Goal: Complete application form

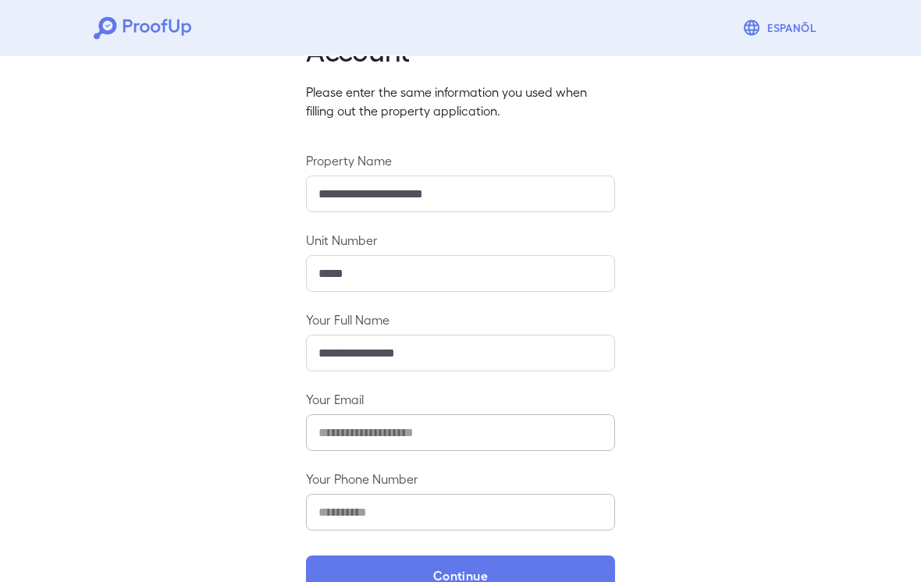
scroll to position [99, 0]
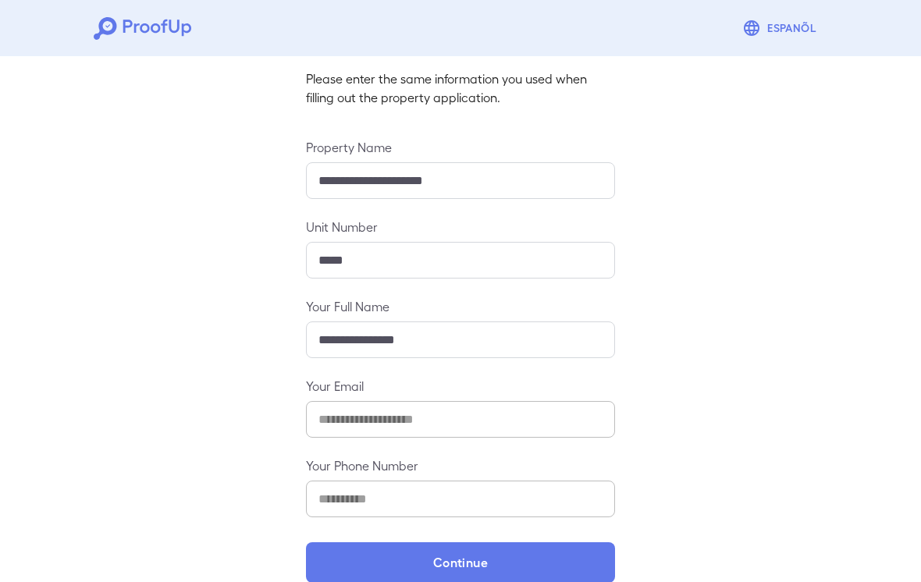
click at [553, 548] on button "Continue" at bounding box center [460, 562] width 309 height 41
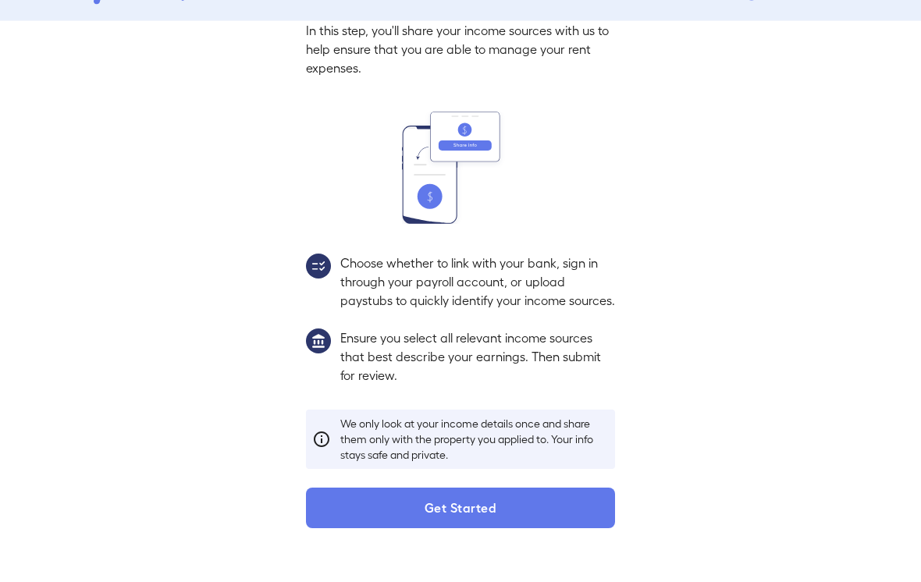
scroll to position [77, 0]
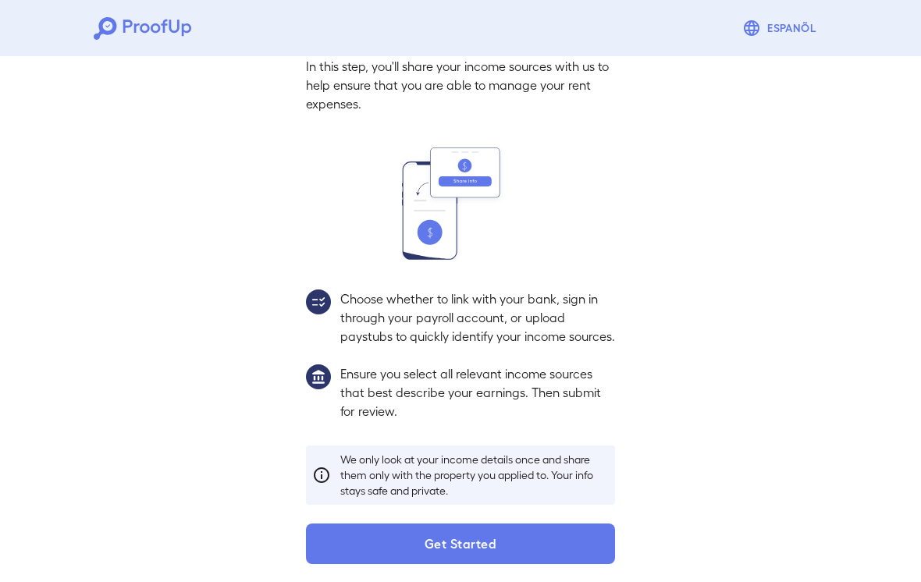
click at [569, 552] on button "Get Started" at bounding box center [460, 543] width 309 height 41
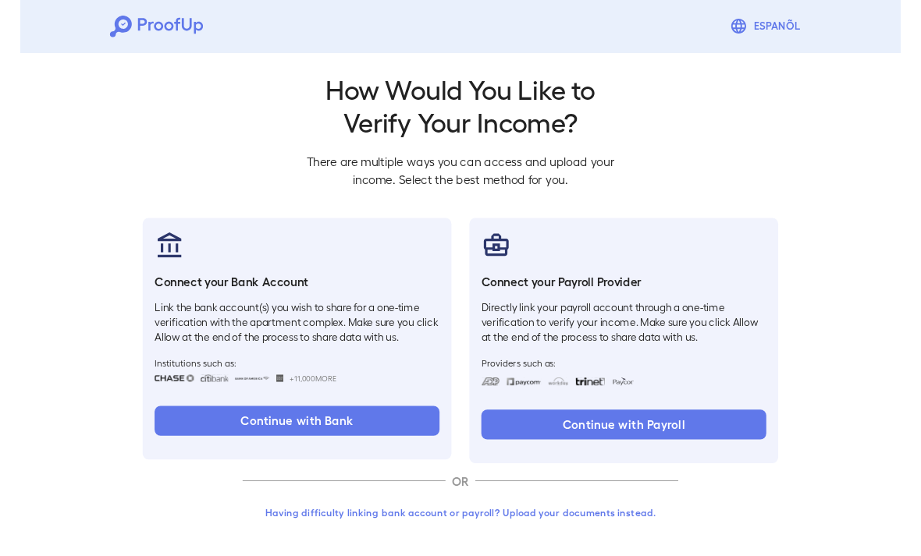
scroll to position [12, 0]
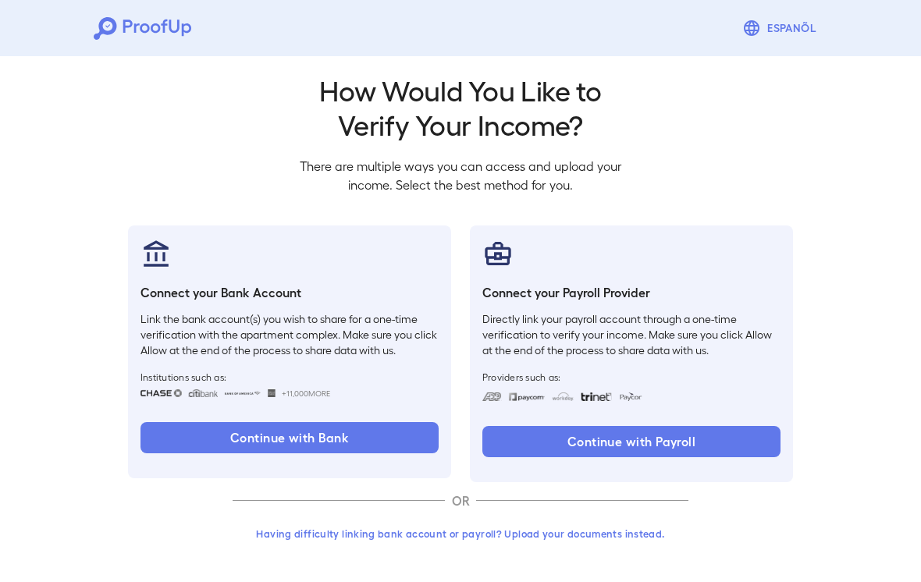
click at [345, 436] on button "Continue with Bank" at bounding box center [289, 437] width 298 height 31
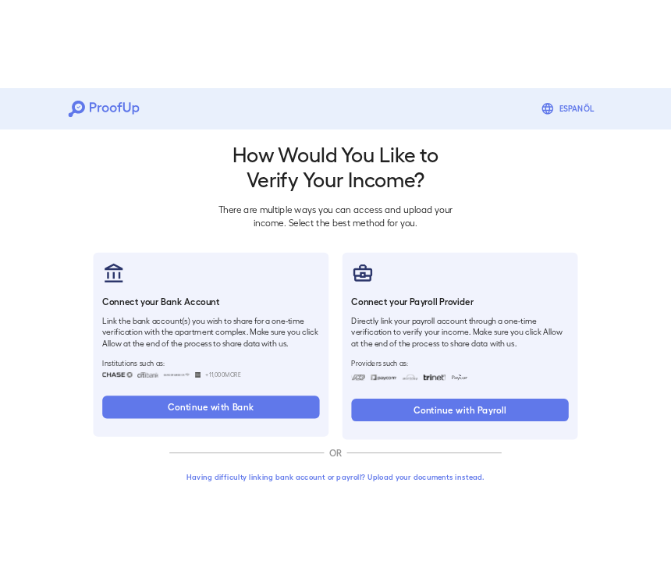
scroll to position [0, 0]
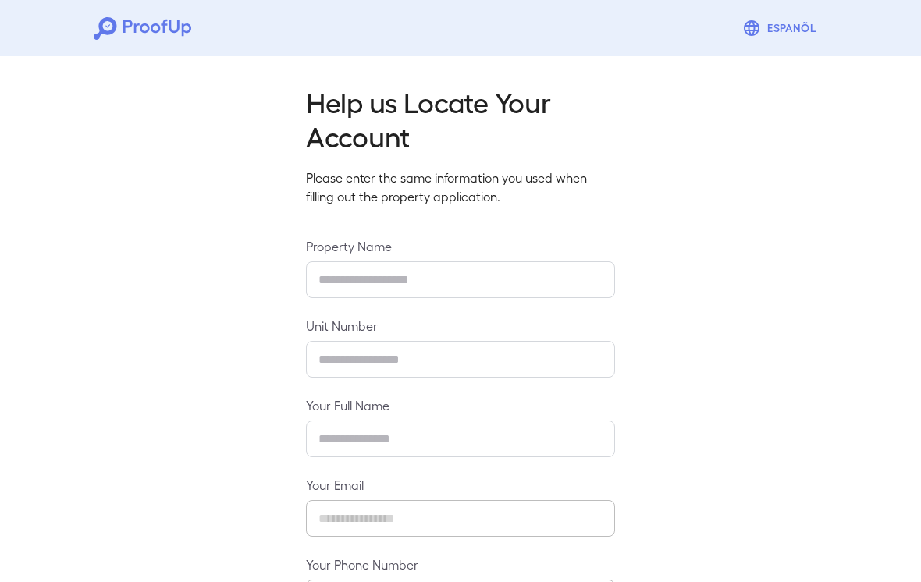
type input "**********"
type input "*****"
type input "**********"
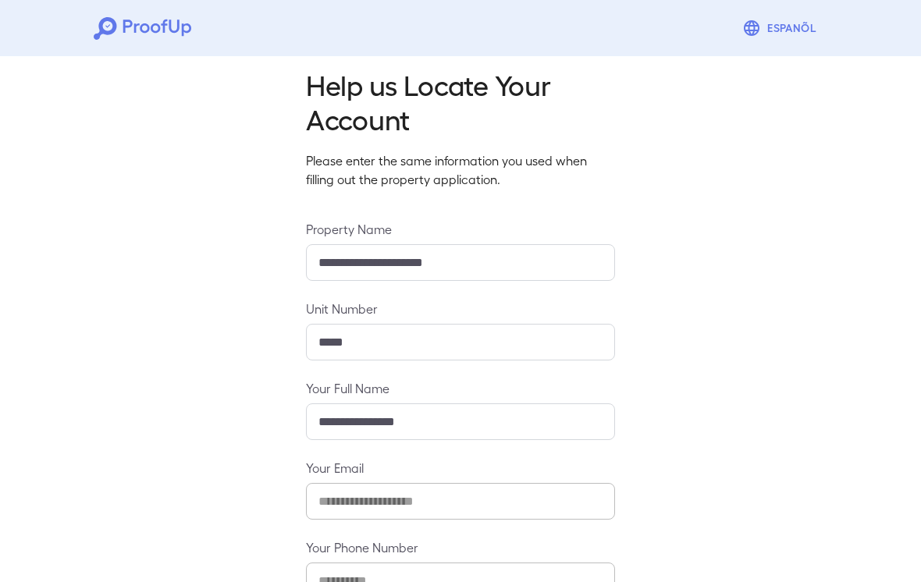
scroll to position [99, 0]
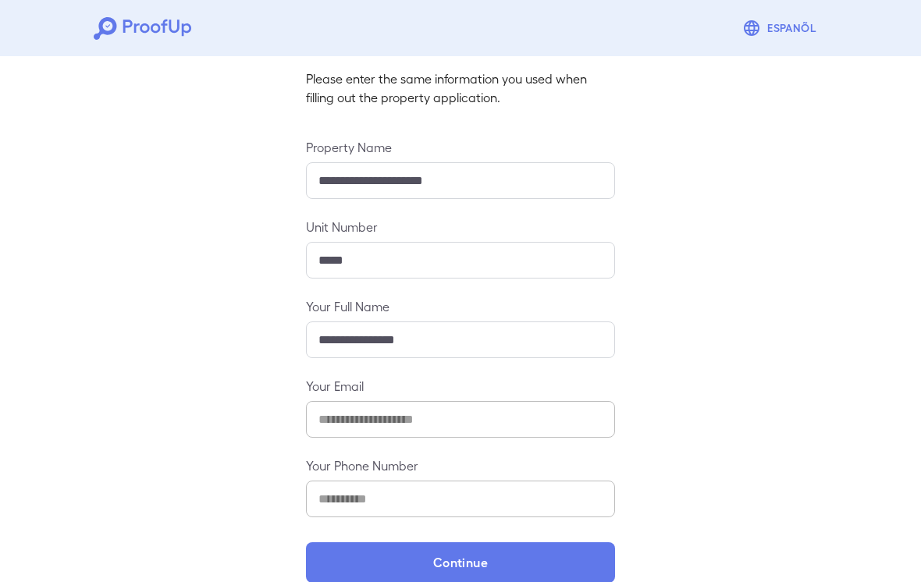
click at [520, 566] on button "Continue" at bounding box center [460, 562] width 309 height 41
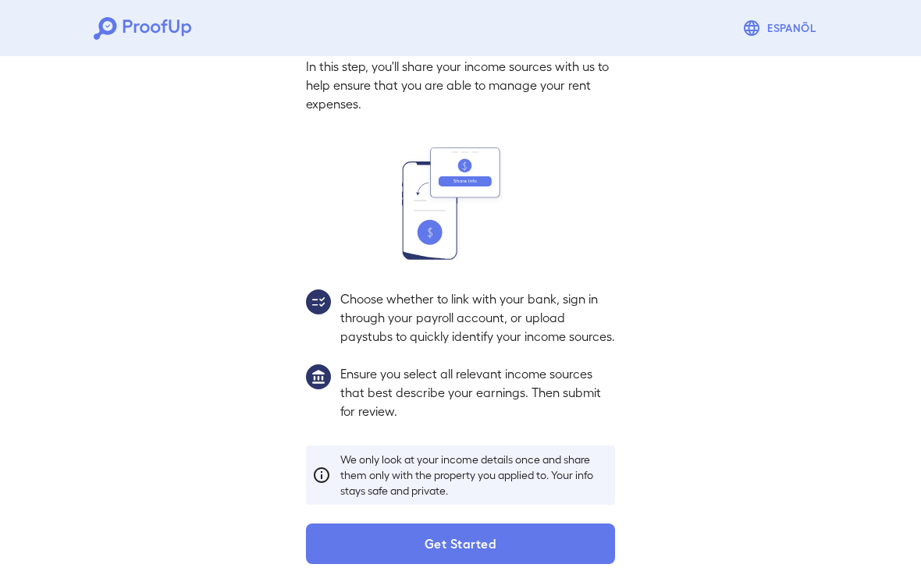
click at [520, 552] on button "Get Started" at bounding box center [460, 543] width 309 height 41
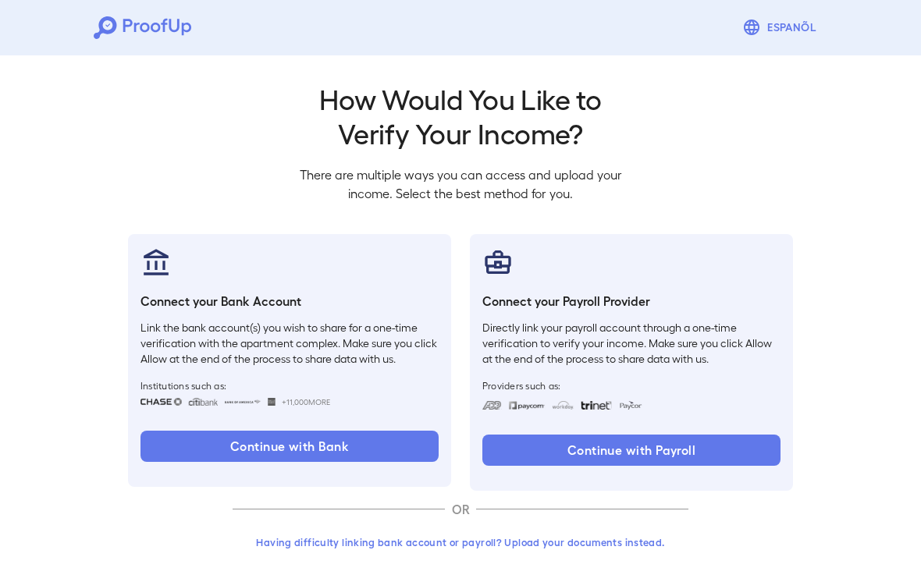
scroll to position [12, 0]
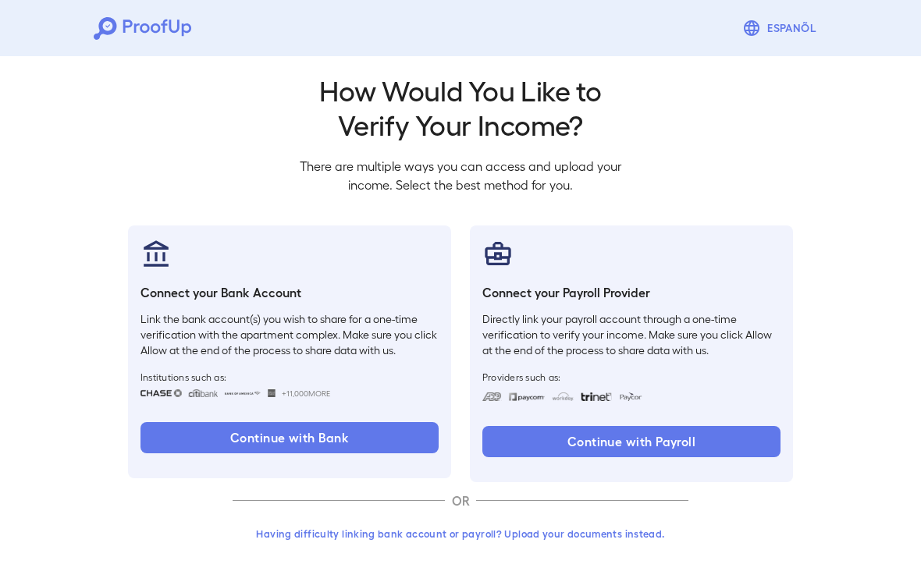
click at [382, 441] on button "Continue with Bank" at bounding box center [289, 437] width 298 height 31
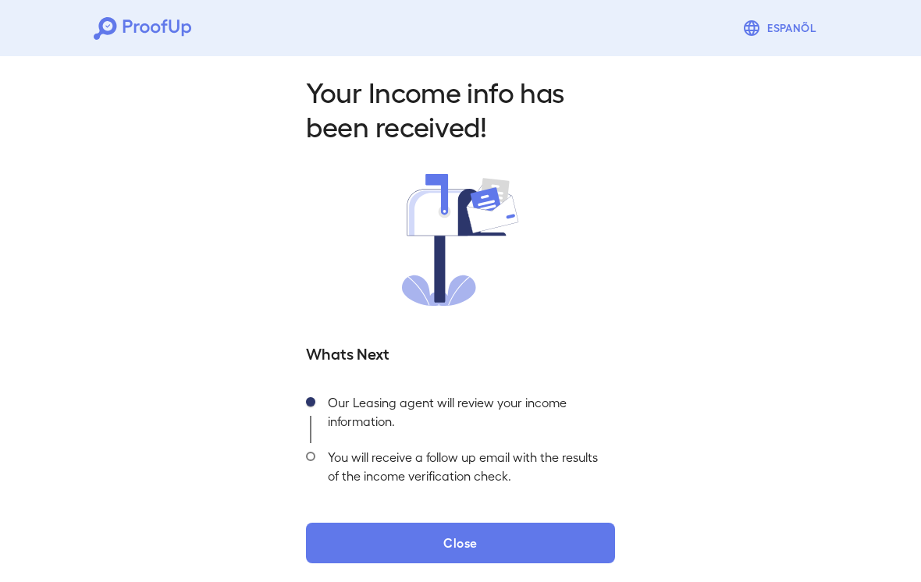
scroll to position [14, 0]
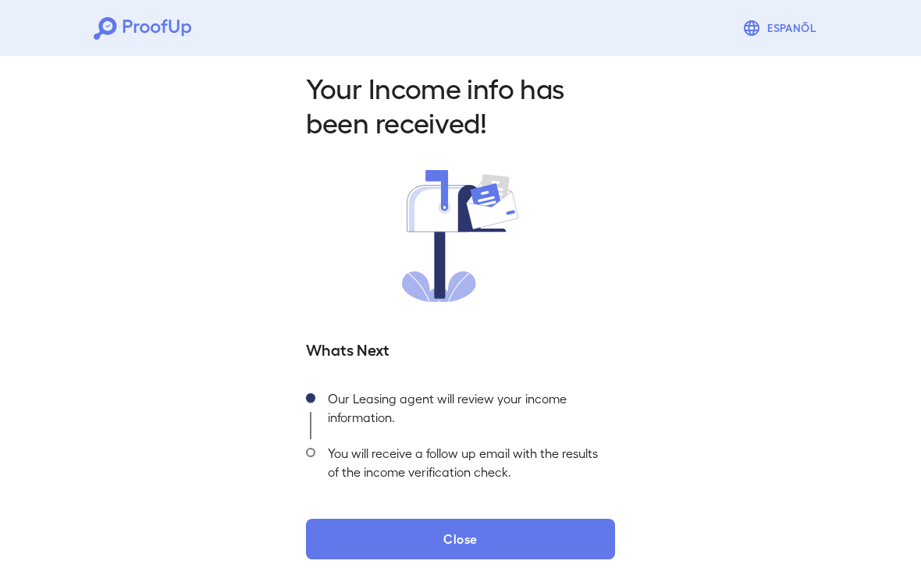
click at [531, 535] on button "Close" at bounding box center [460, 539] width 309 height 41
click at [528, 535] on button "Close" at bounding box center [460, 539] width 309 height 41
click at [534, 537] on button "Close" at bounding box center [460, 539] width 309 height 41
click at [525, 525] on button "Close" at bounding box center [460, 539] width 309 height 41
click at [526, 527] on button "Close" at bounding box center [460, 539] width 309 height 41
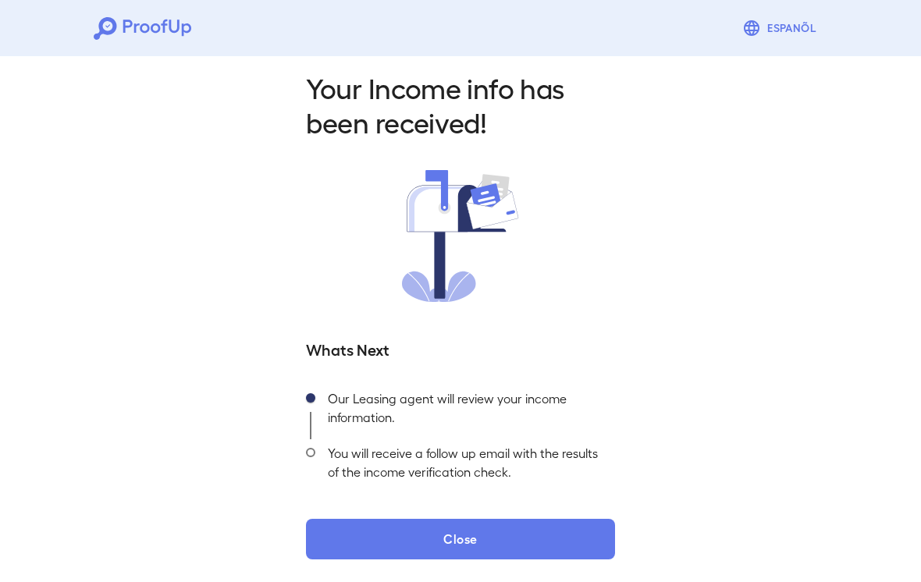
click at [505, 528] on button "Close" at bounding box center [460, 539] width 309 height 41
click at [536, 535] on button "Close" at bounding box center [460, 539] width 309 height 41
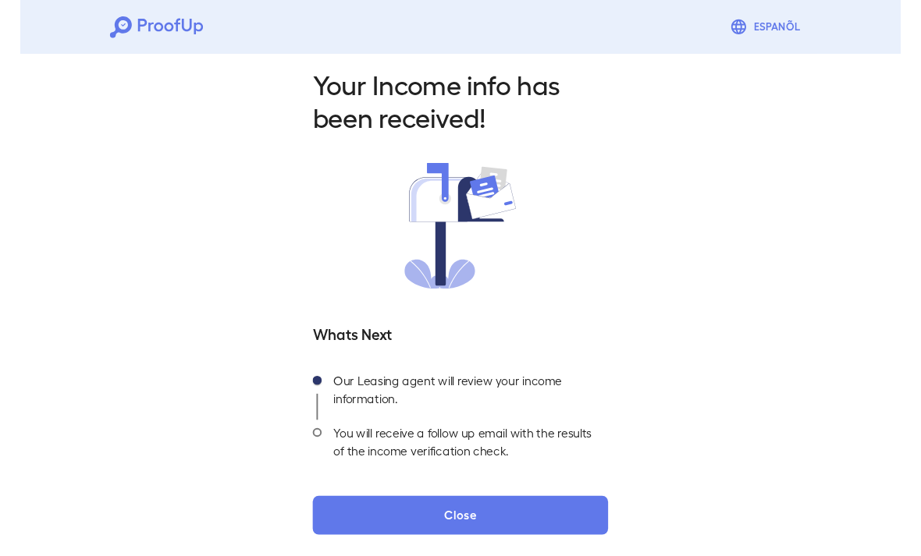
scroll to position [12, 0]
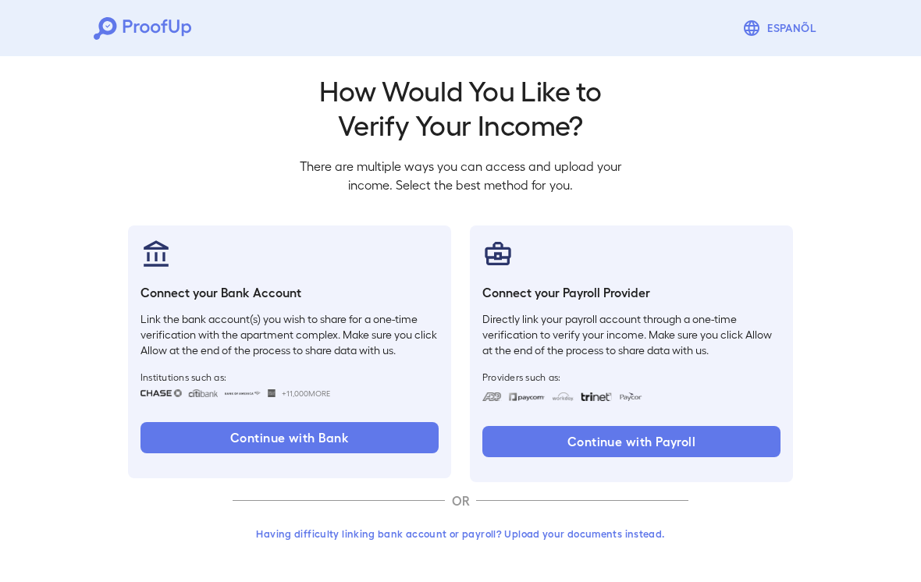
click at [370, 436] on button "Continue with Bank" at bounding box center [289, 437] width 298 height 31
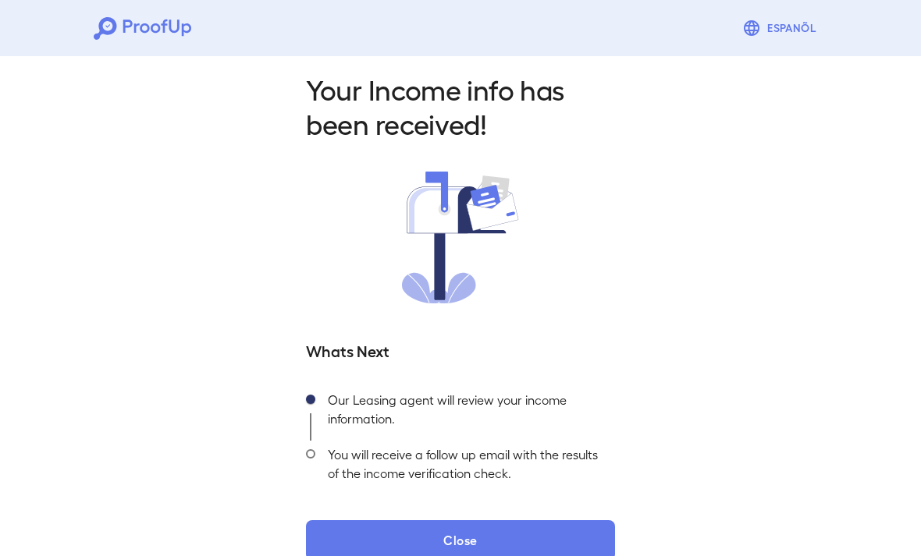
scroll to position [40, 0]
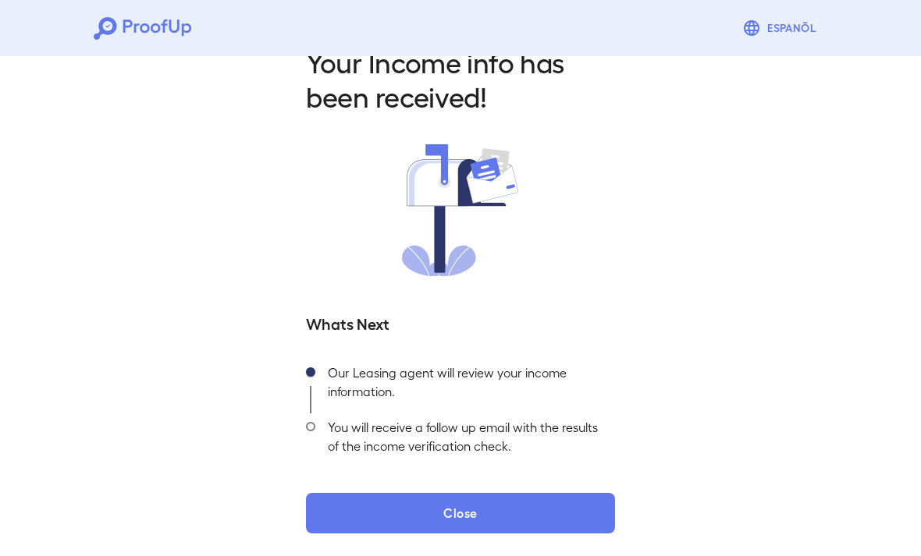
click at [526, 498] on button "Close" at bounding box center [460, 513] width 309 height 41
click at [527, 505] on button "Close" at bounding box center [460, 513] width 309 height 41
click at [544, 510] on button "Close" at bounding box center [460, 513] width 309 height 41
click at [552, 506] on button "Close" at bounding box center [460, 513] width 309 height 41
click at [310, 426] on span at bounding box center [310, 426] width 9 height 9
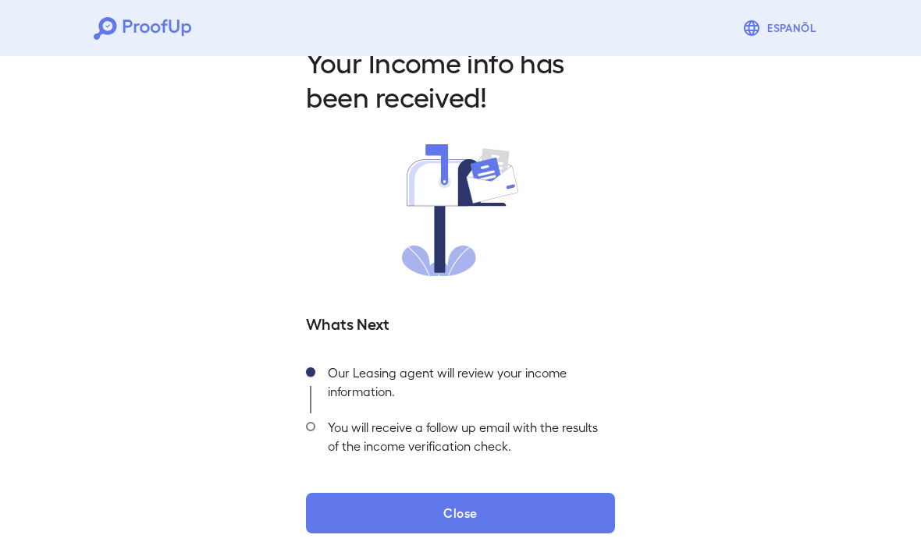
click at [481, 511] on button "Close" at bounding box center [460, 513] width 309 height 41
click at [487, 513] on button "Close" at bounding box center [460, 513] width 309 height 41
click at [495, 512] on button "Close" at bounding box center [460, 513] width 309 height 41
